Goal: Transaction & Acquisition: Download file/media

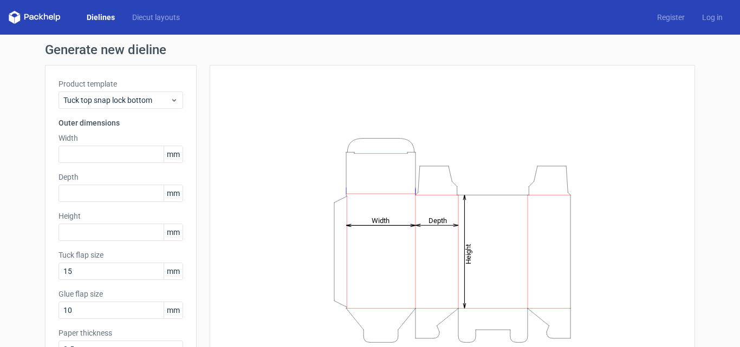
click at [100, 14] on link "Dielines" at bounding box center [101, 17] width 46 height 11
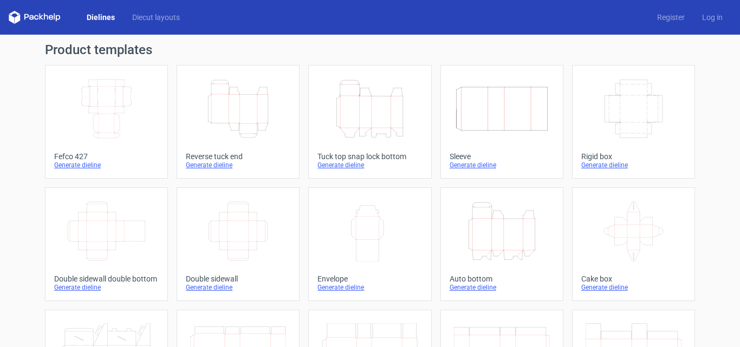
click at [80, 166] on div "Generate dieline" at bounding box center [106, 165] width 105 height 9
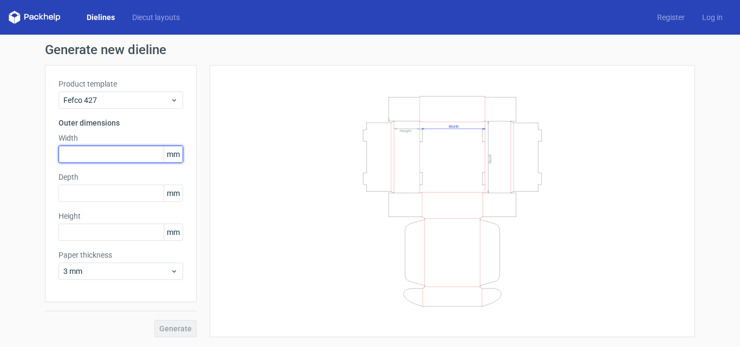
click at [94, 158] on input "text" at bounding box center [121, 154] width 125 height 17
type input "350"
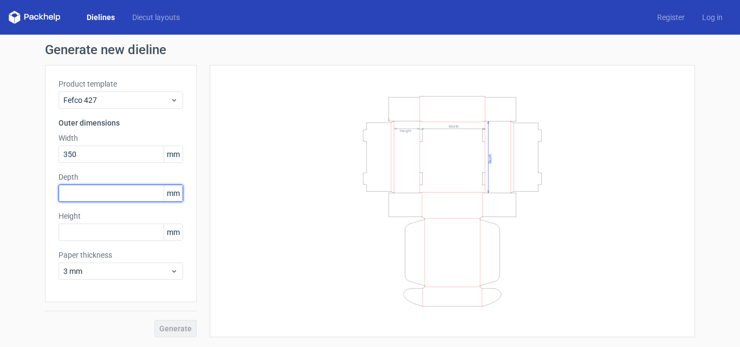
click at [82, 194] on input "text" at bounding box center [121, 193] width 125 height 17
type input "250"
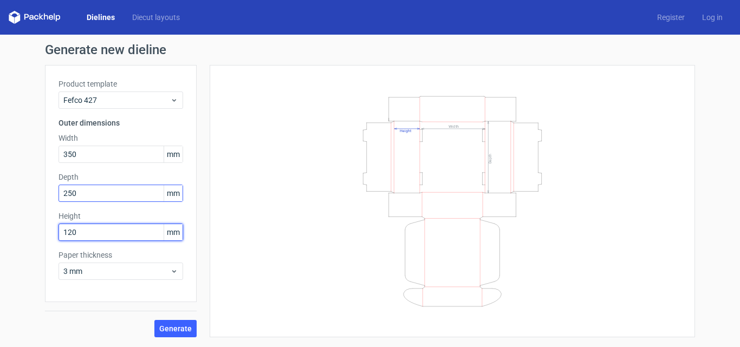
type input "120"
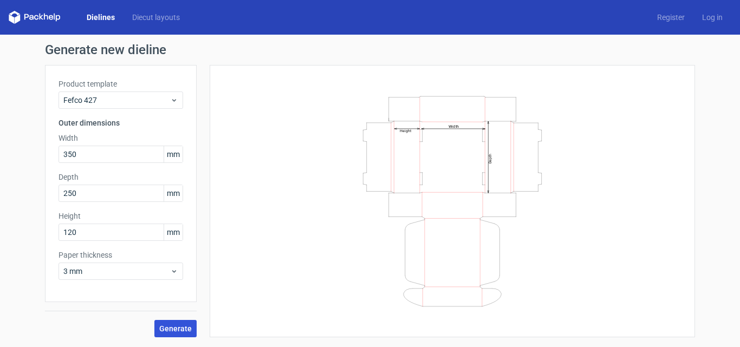
click at [173, 328] on span "Generate" at bounding box center [175, 329] width 33 height 8
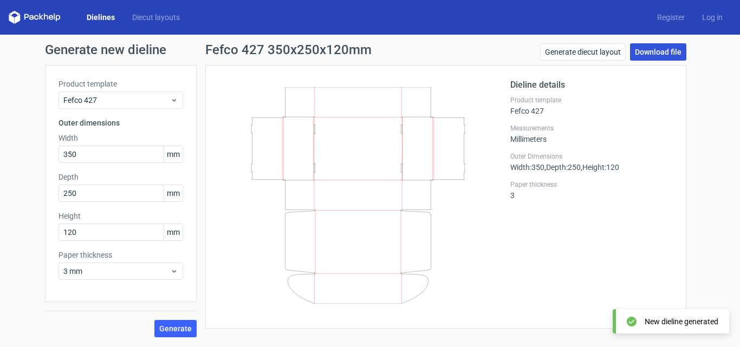
click at [668, 50] on link "Download file" at bounding box center [658, 51] width 56 height 17
